Goal: Transaction & Acquisition: Purchase product/service

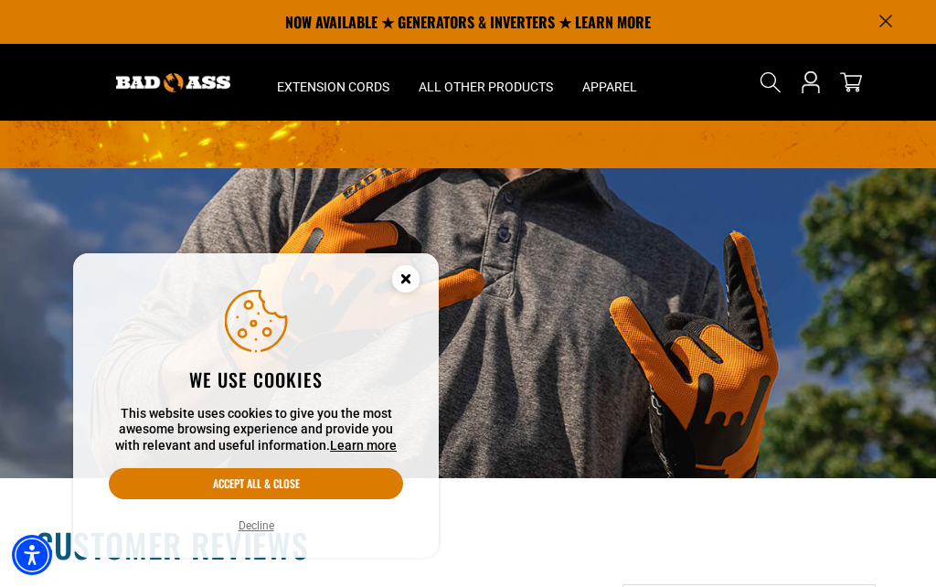
scroll to position [2626, 0]
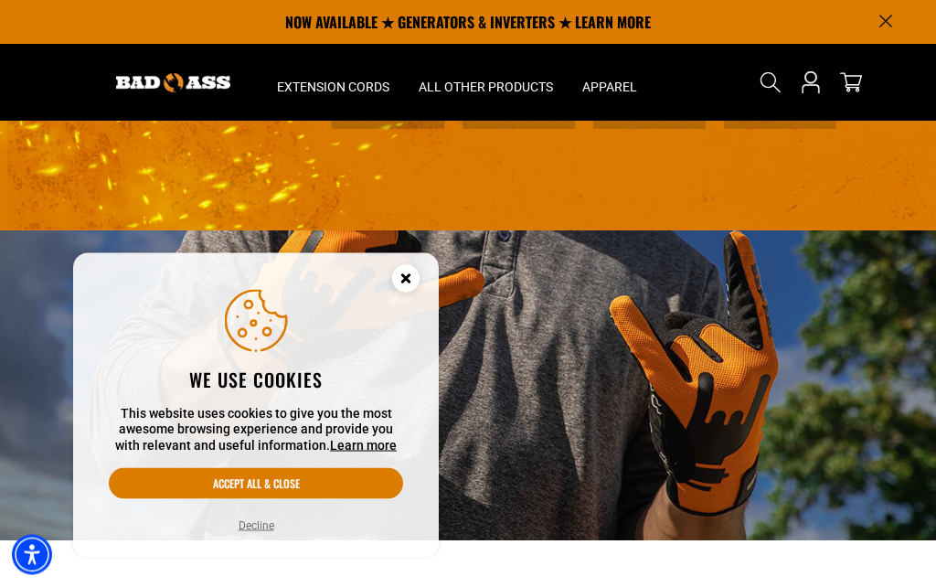
click at [404, 276] on circle "Close this option" at bounding box center [405, 278] width 27 height 27
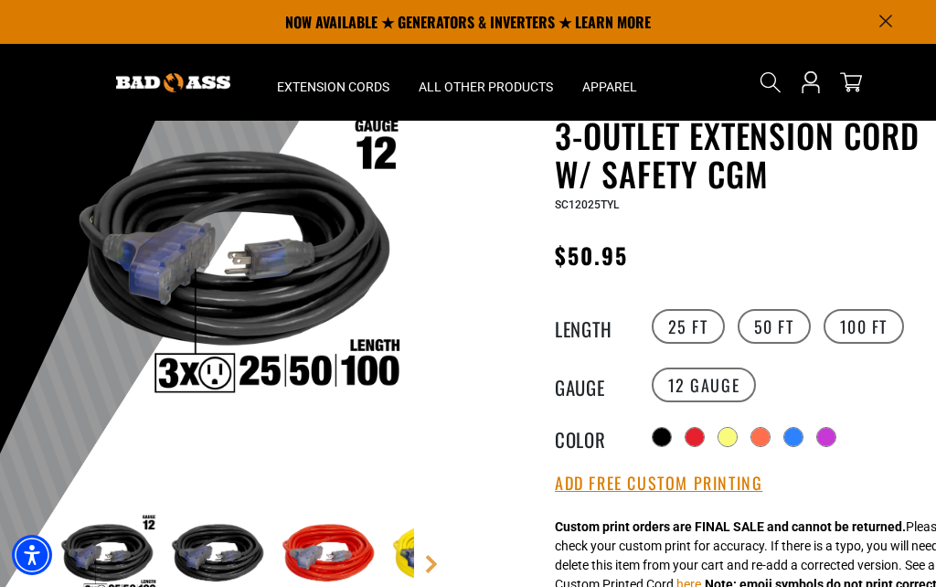
scroll to position [119, 0]
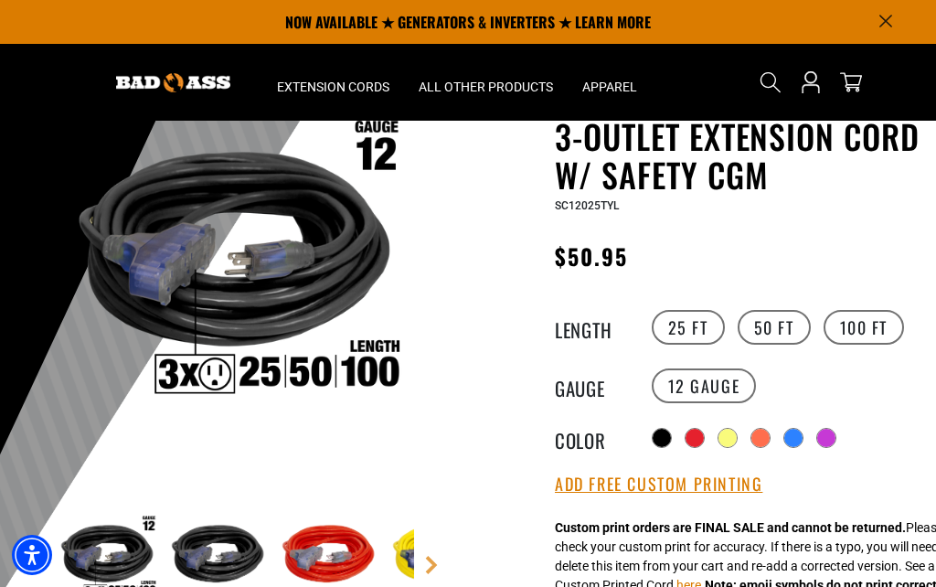
click at [701, 444] on div at bounding box center [695, 438] width 18 height 18
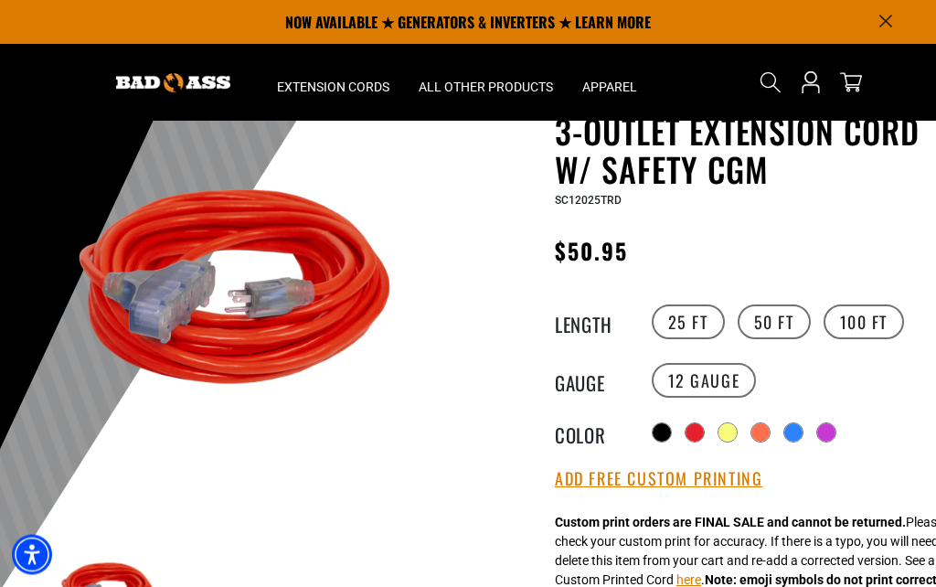
scroll to position [127, 0]
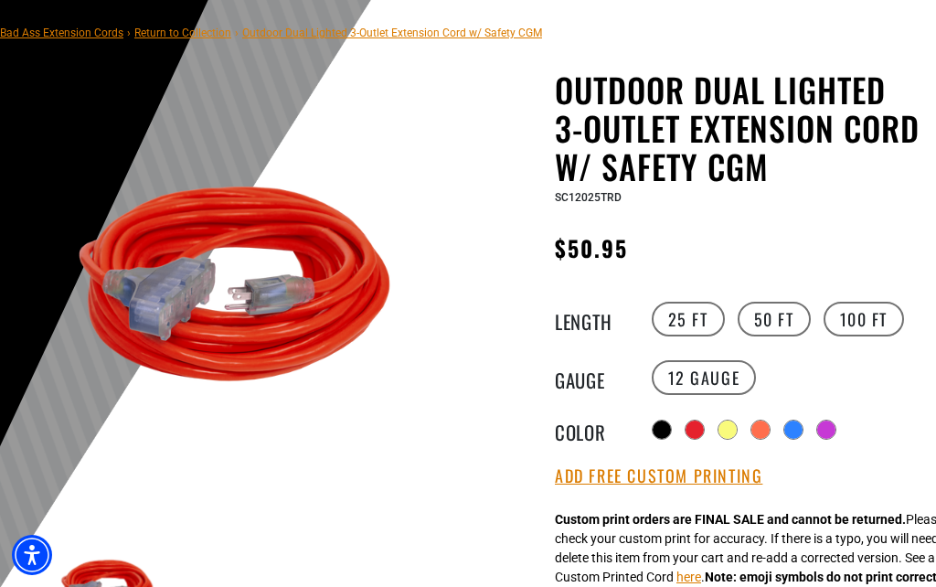
click at [734, 433] on div at bounding box center [728, 430] width 18 height 18
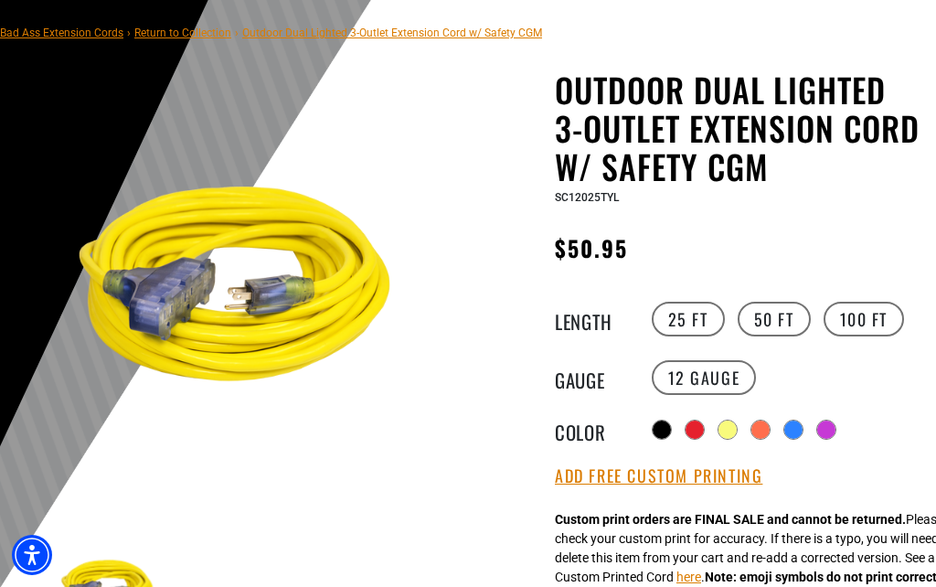
click at [765, 433] on div at bounding box center [761, 430] width 18 height 18
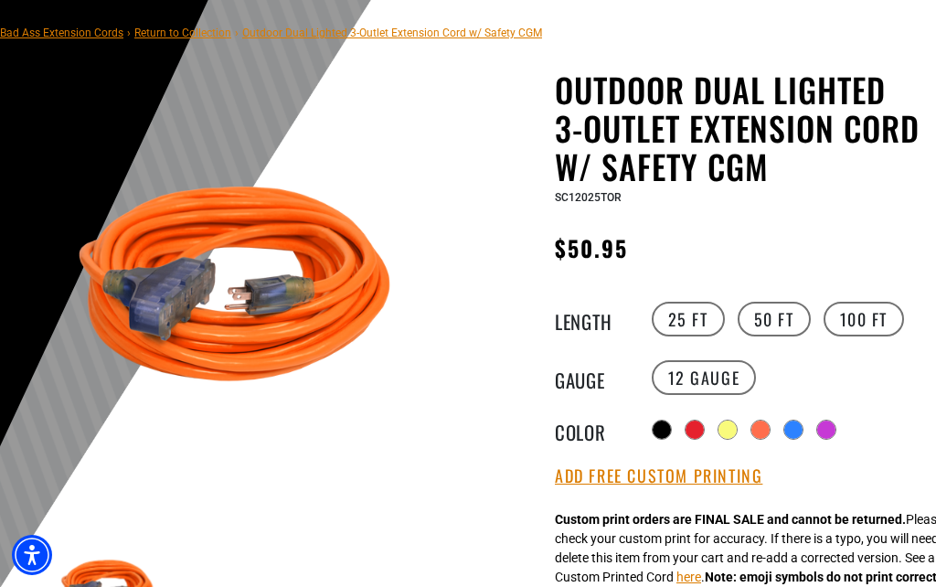
click at [799, 435] on div at bounding box center [794, 430] width 18 height 18
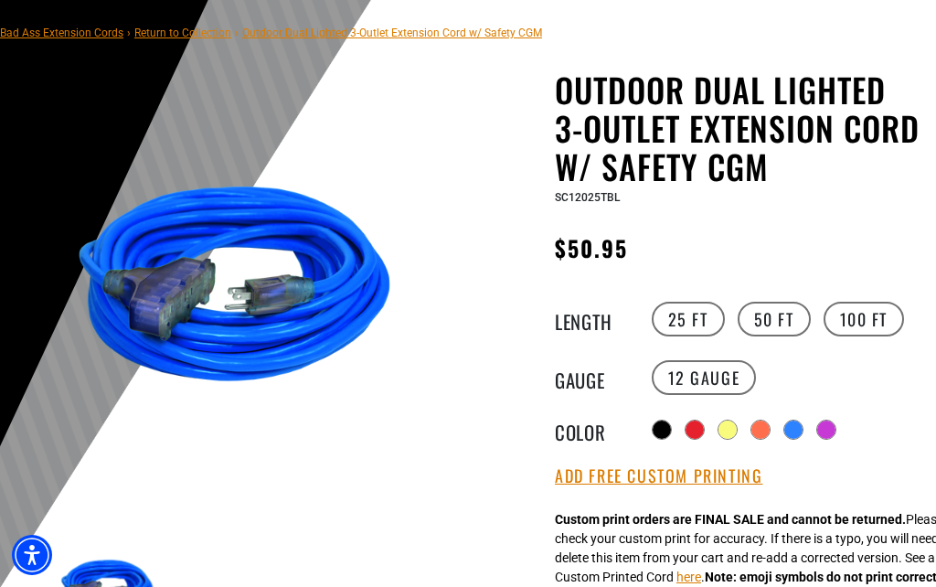
click at [733, 433] on div at bounding box center [728, 430] width 18 height 18
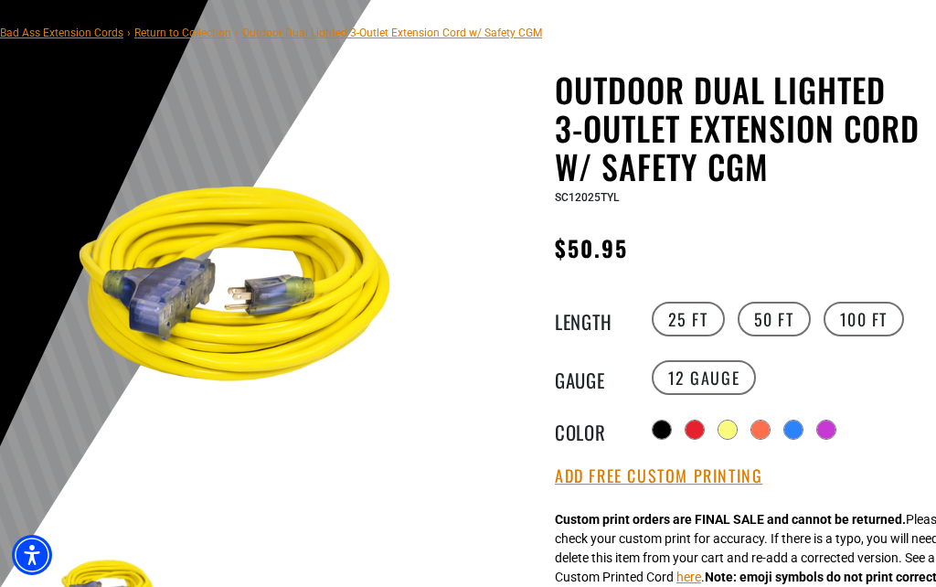
click at [654, 448] on div "Outdoor Dual Lighted 3-Outlet Extension Cord w/ Safety CGM Outdoor Dual Lighted…" at bounding box center [739, 584] width 368 height 1028
click at [666, 434] on div at bounding box center [662, 430] width 18 height 18
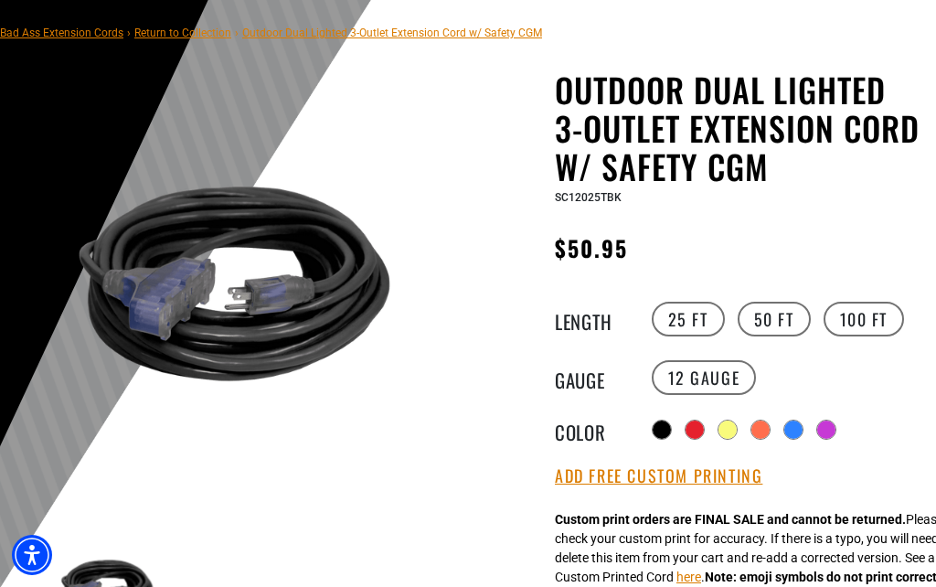
click at [737, 433] on div at bounding box center [728, 430] width 18 height 18
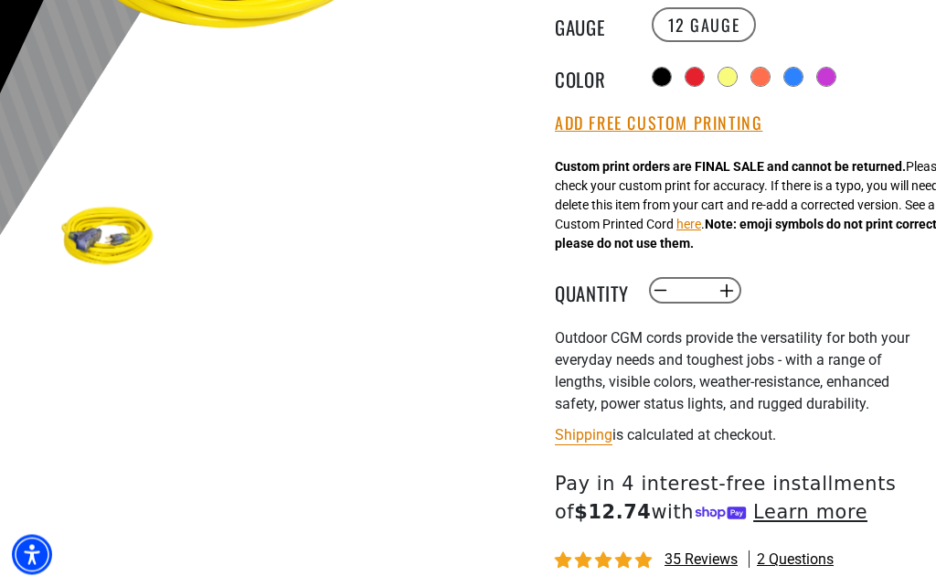
scroll to position [444, 0]
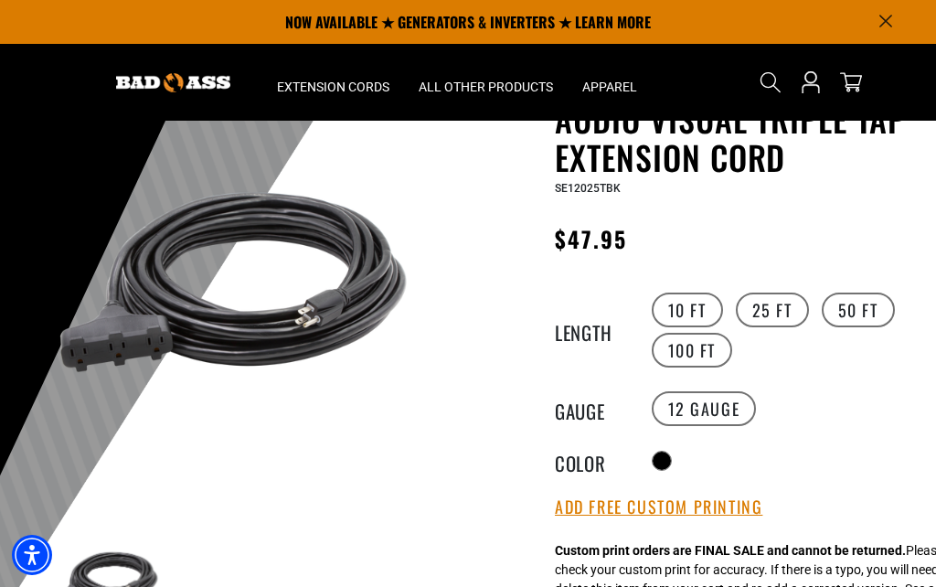
scroll to position [92, 0]
